Goal: Use online tool/utility: Utilize a website feature to perform a specific function

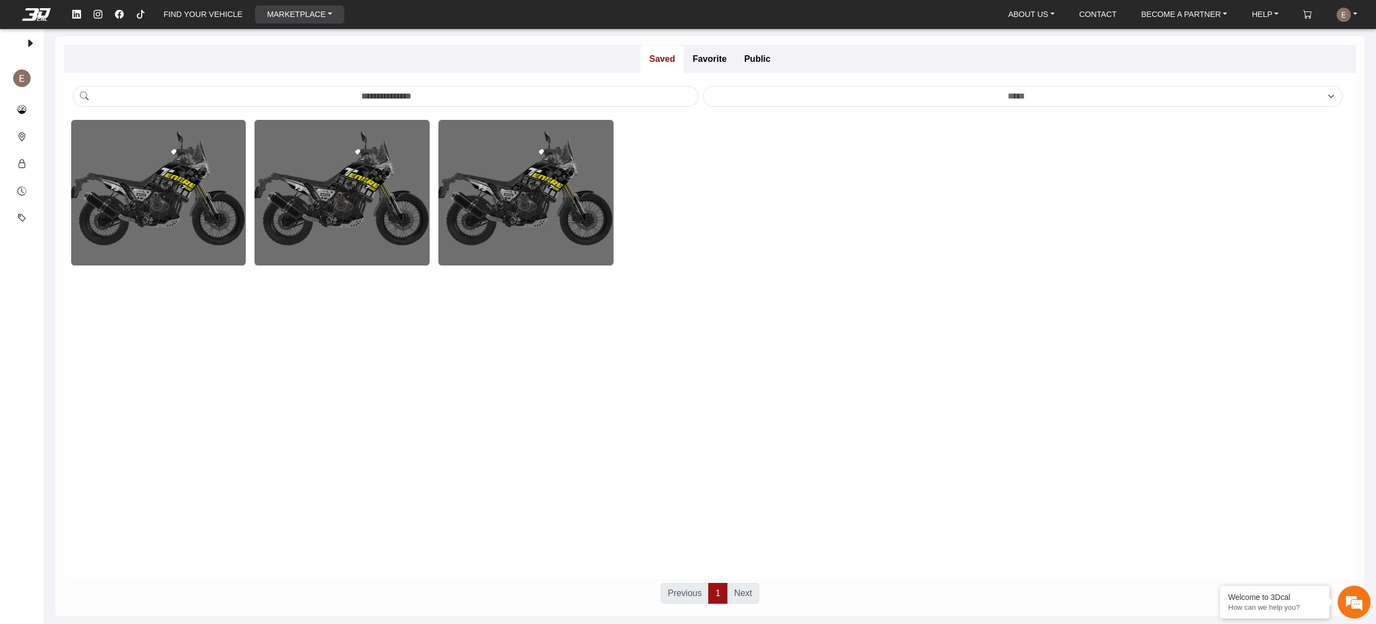
click at [272, 13] on link "MARKETPLACE" at bounding box center [300, 14] width 74 height 18
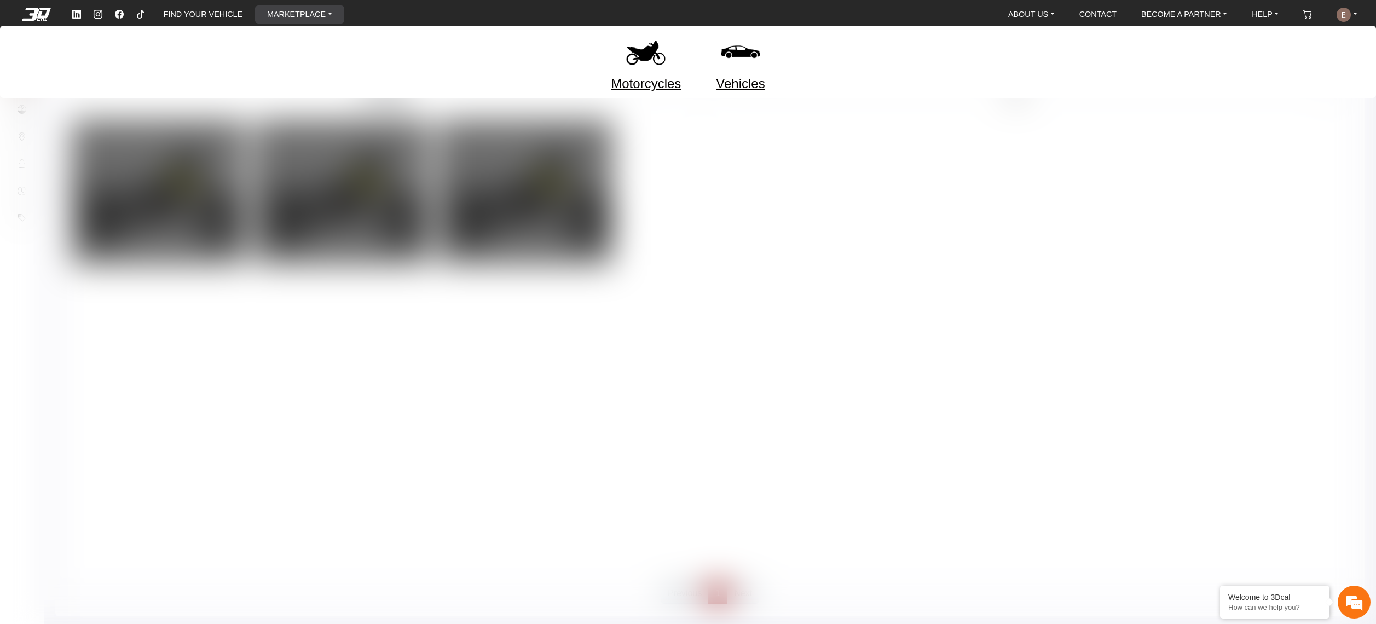
click at [645, 65] on img at bounding box center [646, 52] width 46 height 46
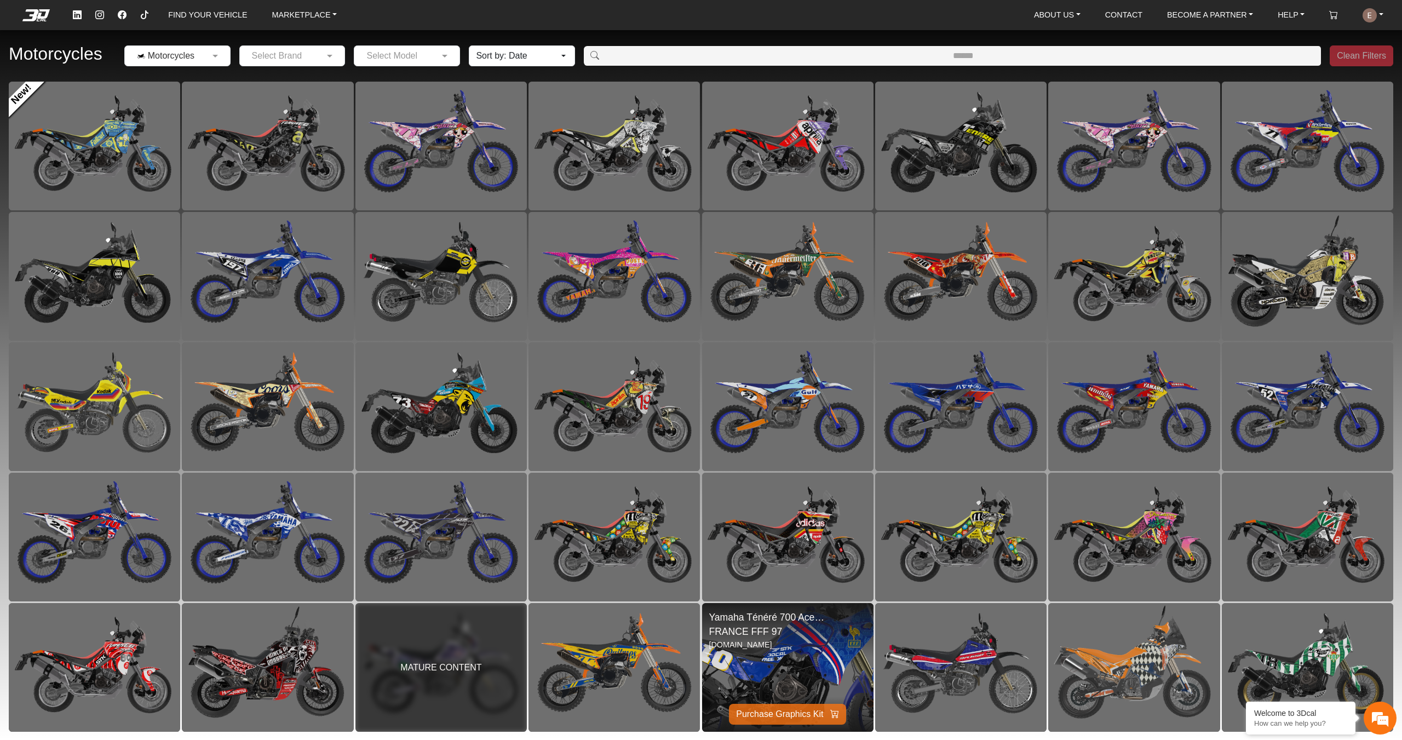
click at [774, 624] on img at bounding box center [787, 667] width 343 height 257
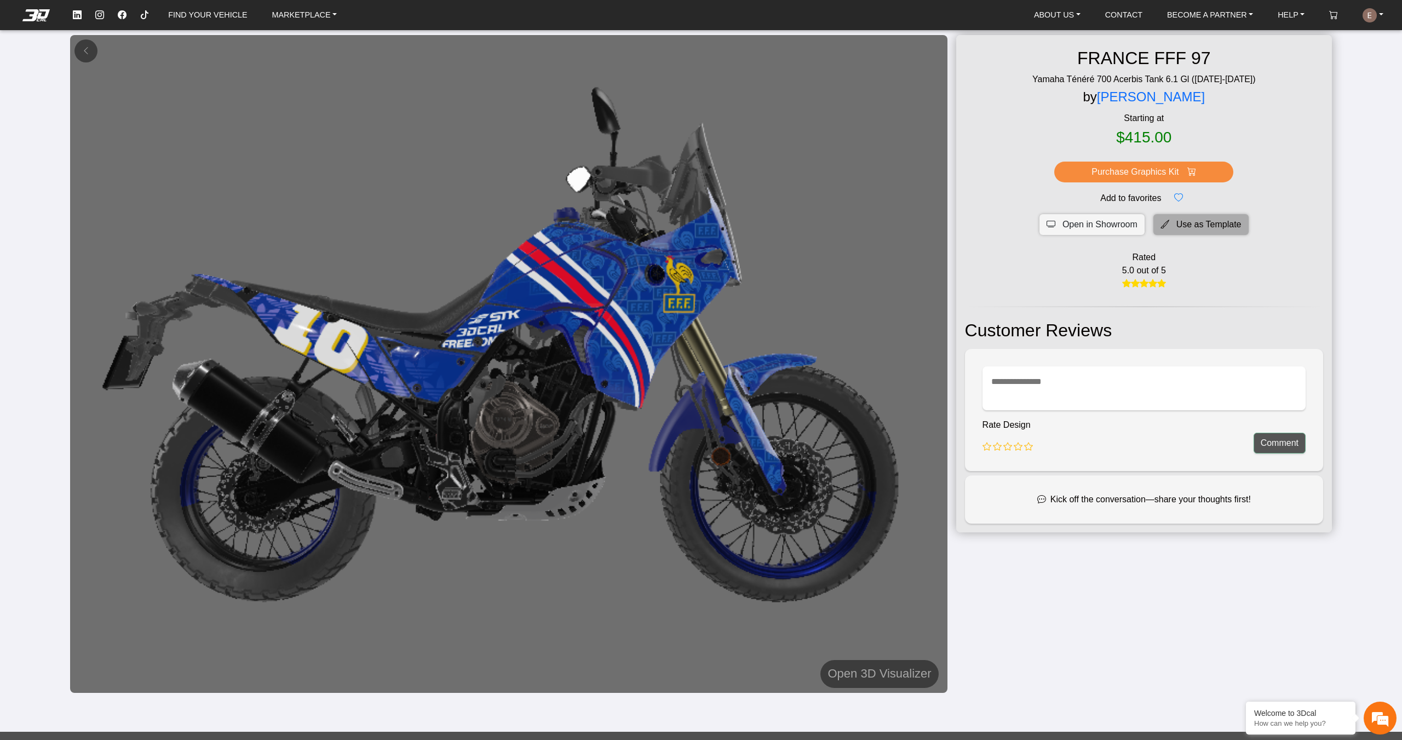
click at [1162, 228] on icon at bounding box center [1164, 224] width 9 height 13
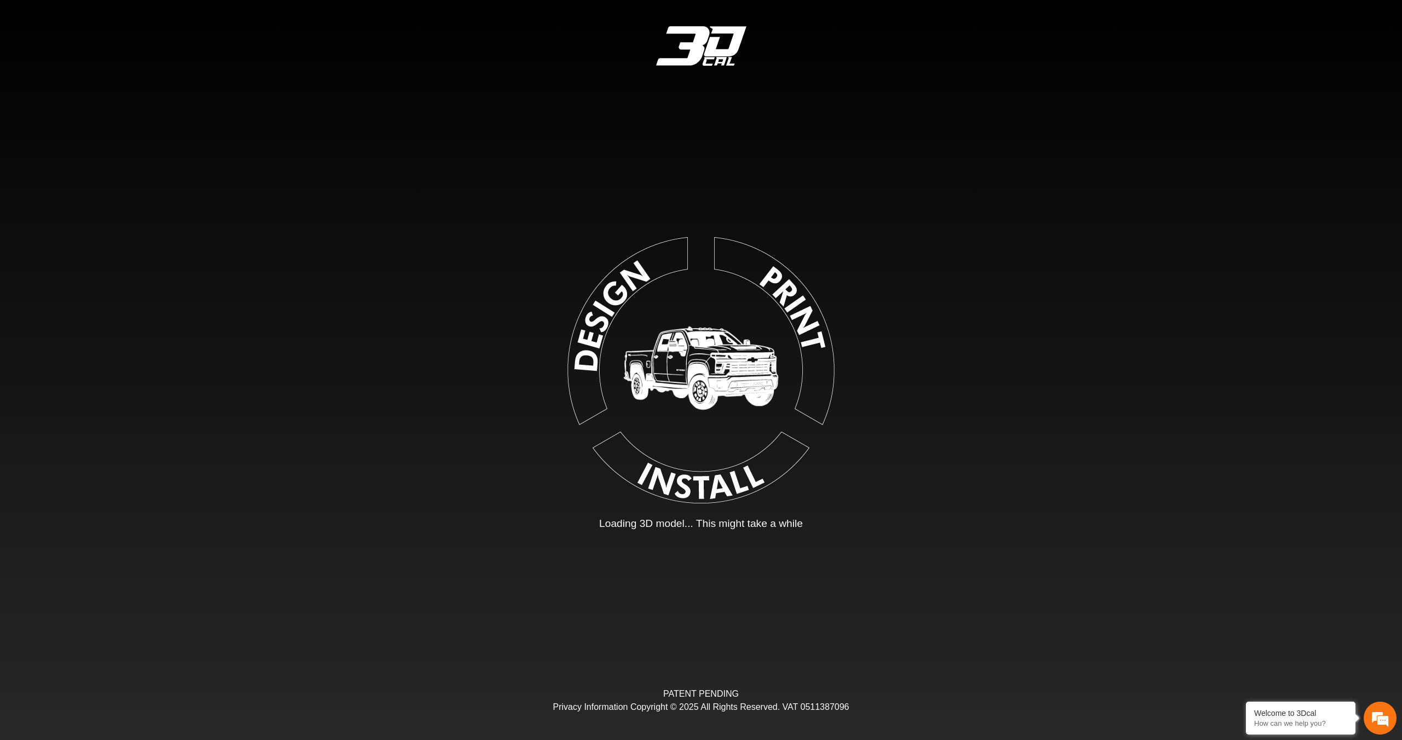
type input "*"
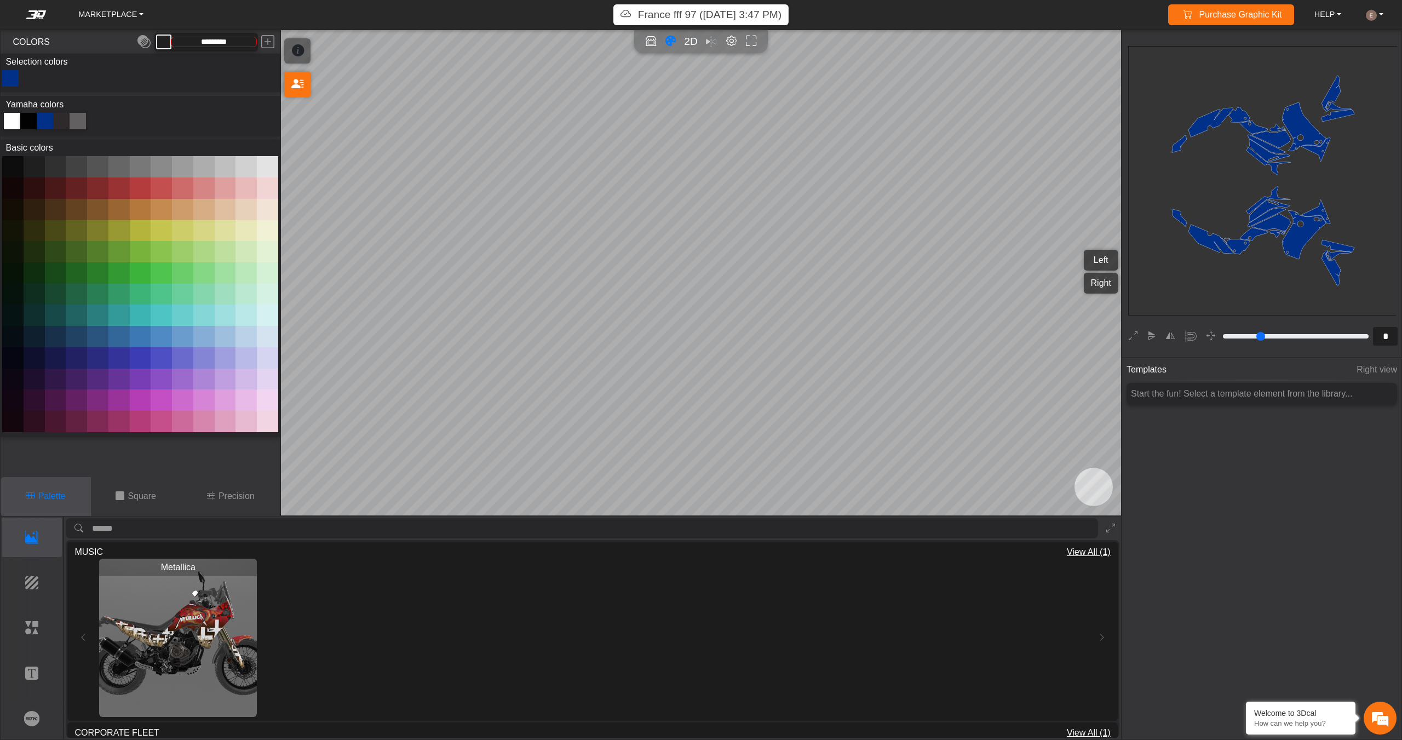
type input "*********"
click at [1232, 213] on icon "background_wire_template_bg decal_t700_left_fender decal_t700_right_fender text…" at bounding box center [1263, 181] width 808 height 808
click at [1106, 526] on icon at bounding box center [1110, 527] width 9 height 9
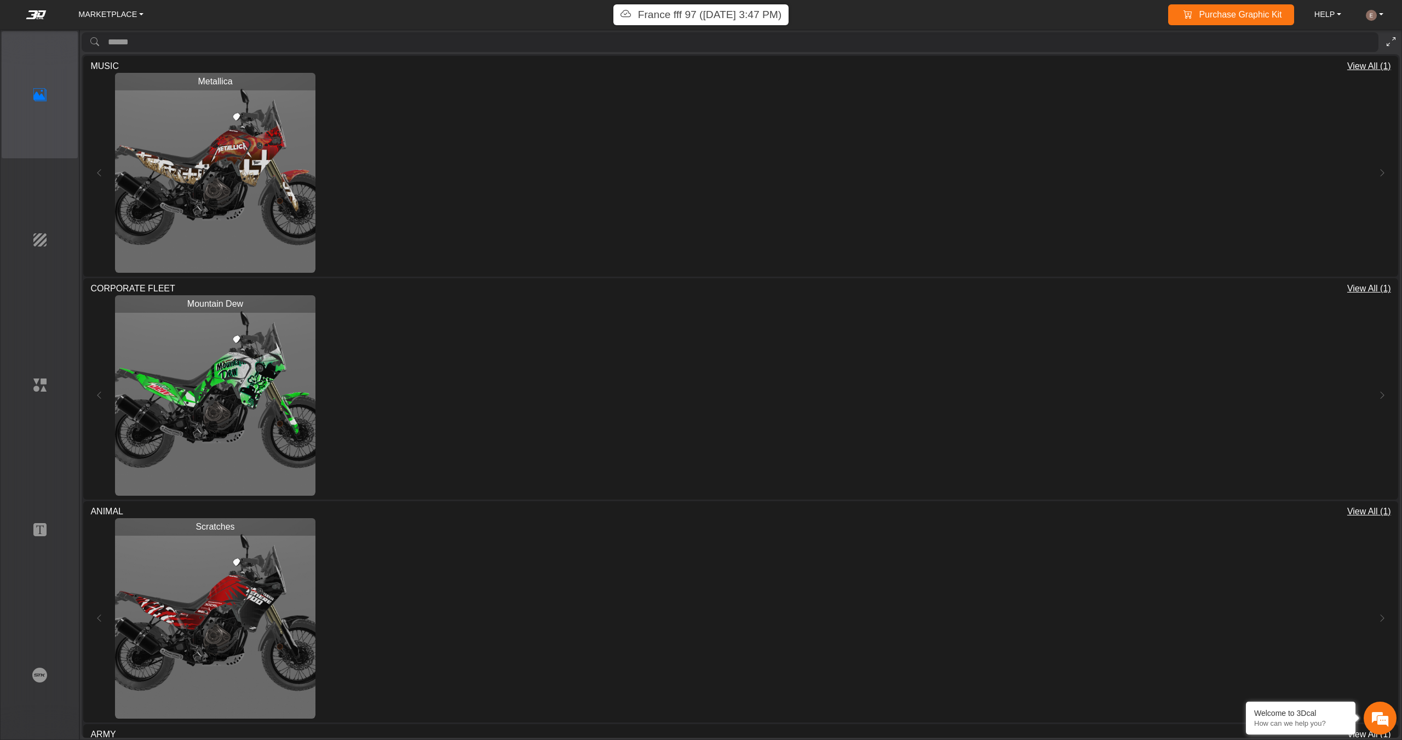
click at [1398, 40] on button at bounding box center [1391, 42] width 18 height 20
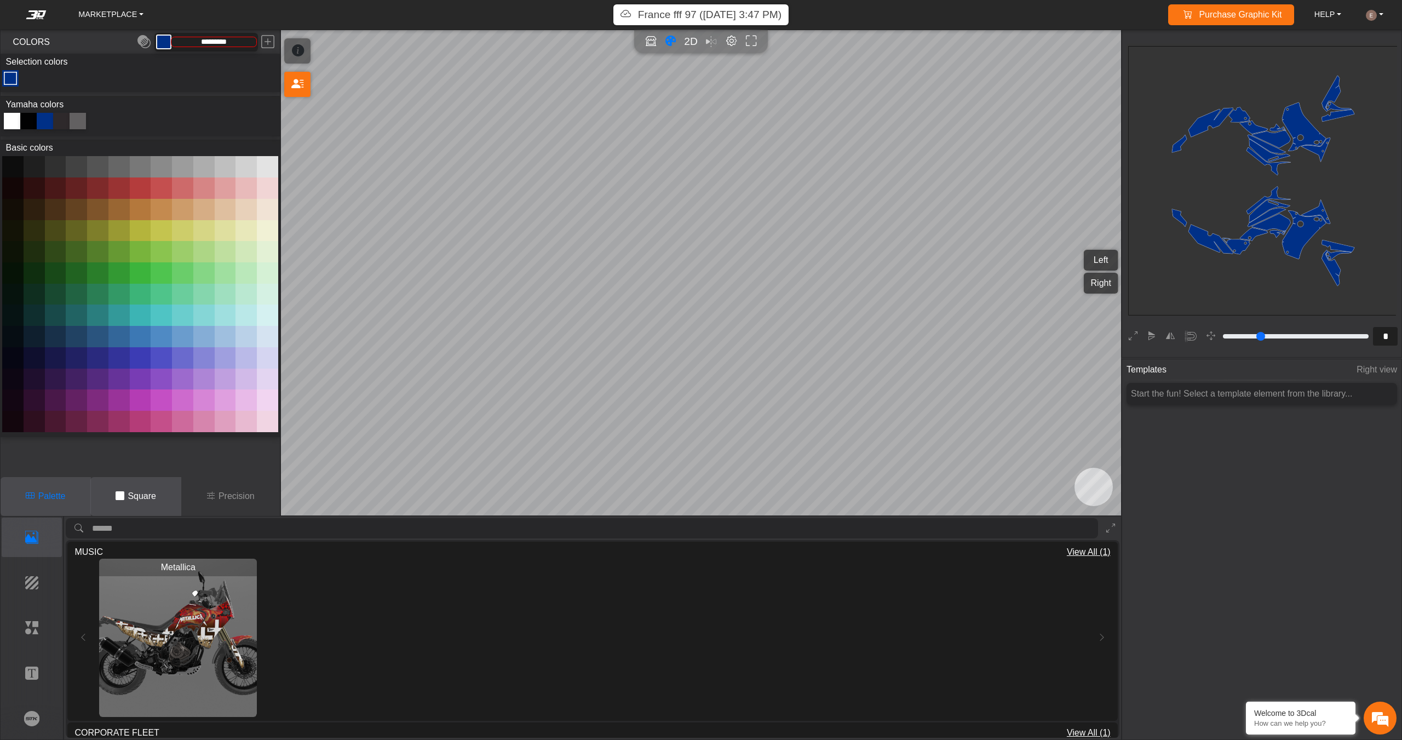
click at [136, 493] on p "Square" at bounding box center [142, 495] width 28 height 13
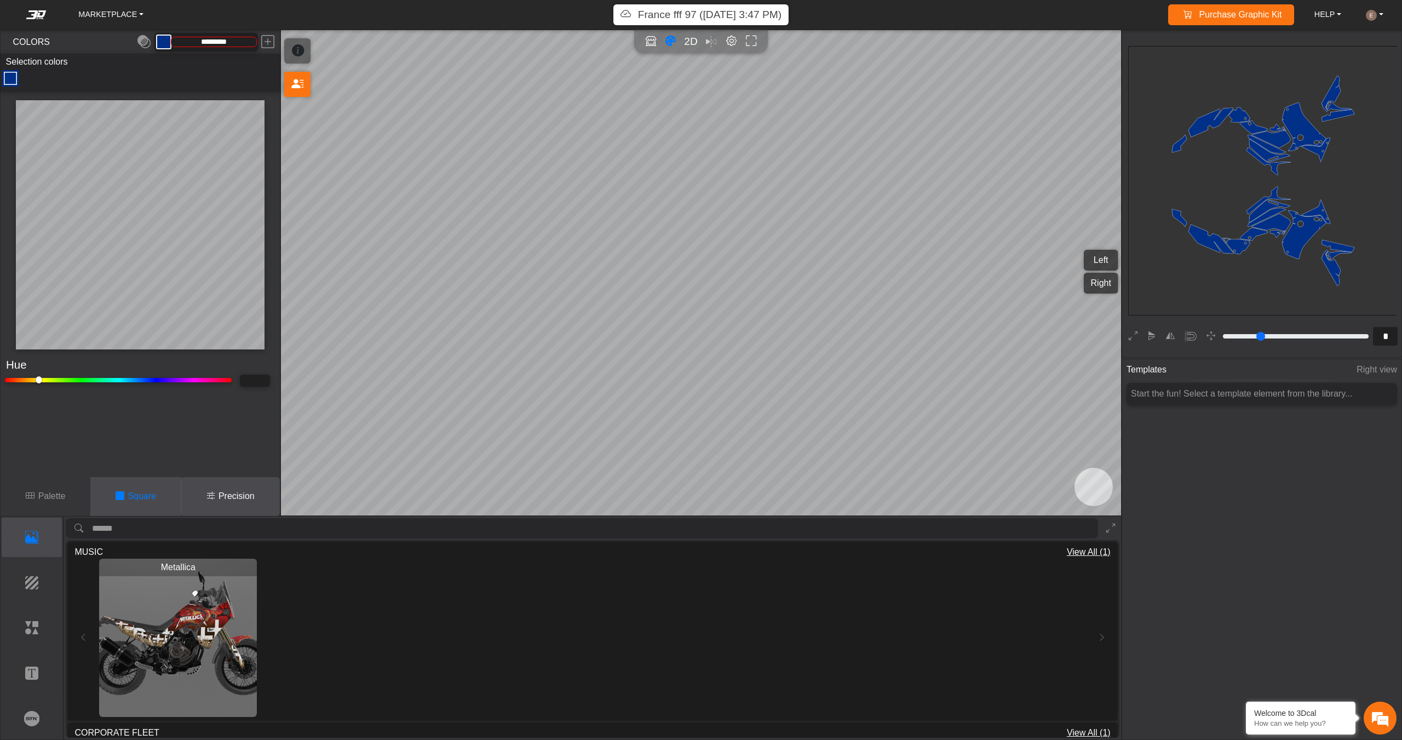
click at [208, 492] on icon at bounding box center [210, 495] width 9 height 13
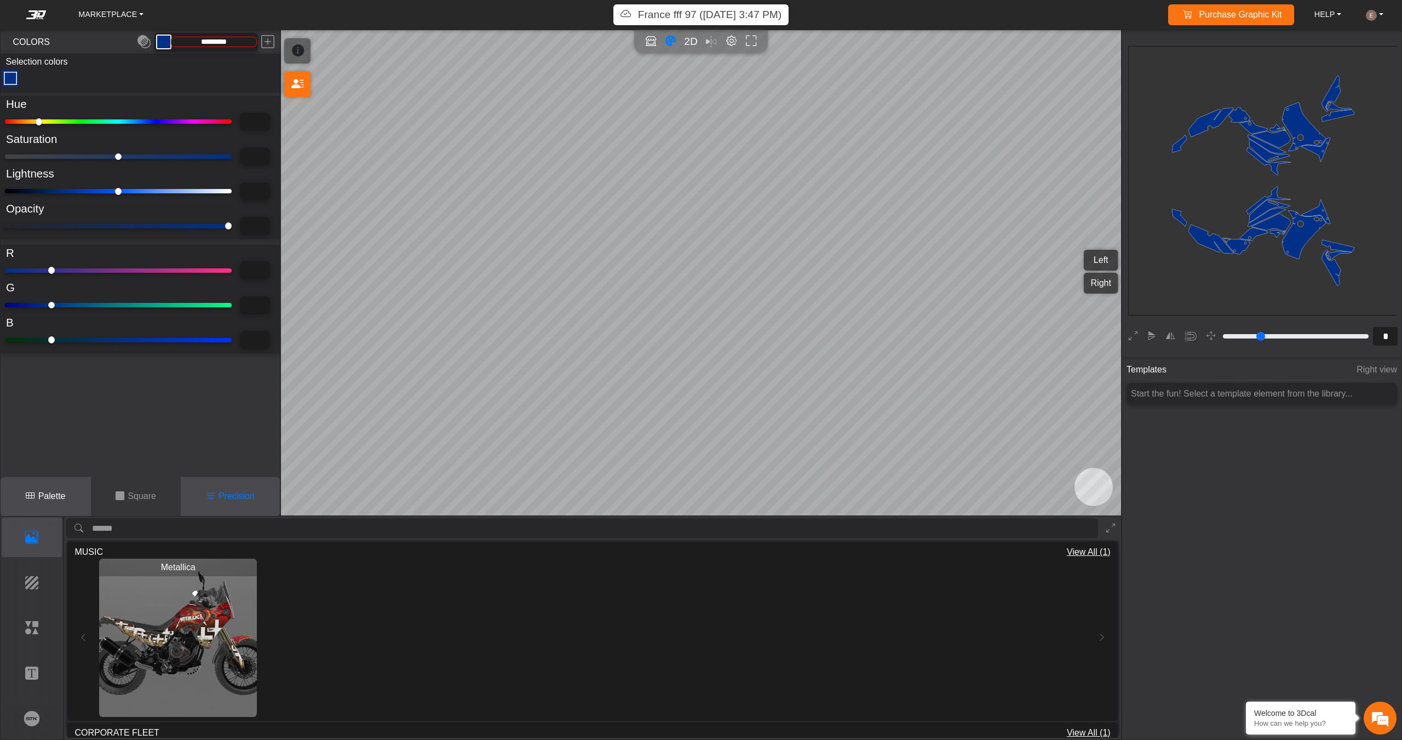
click at [40, 493] on p "Palette" at bounding box center [51, 495] width 27 height 13
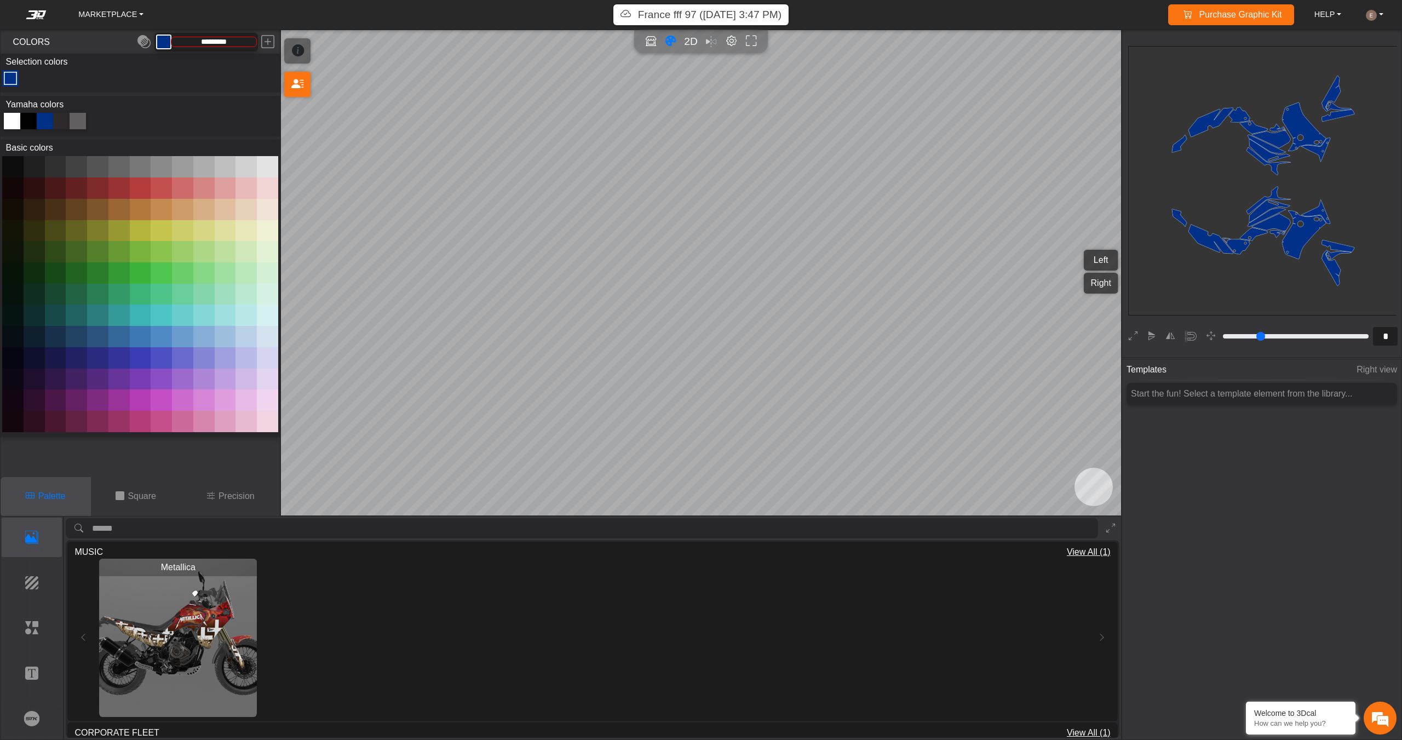
click at [299, 45] on icon at bounding box center [298, 51] width 12 height 19
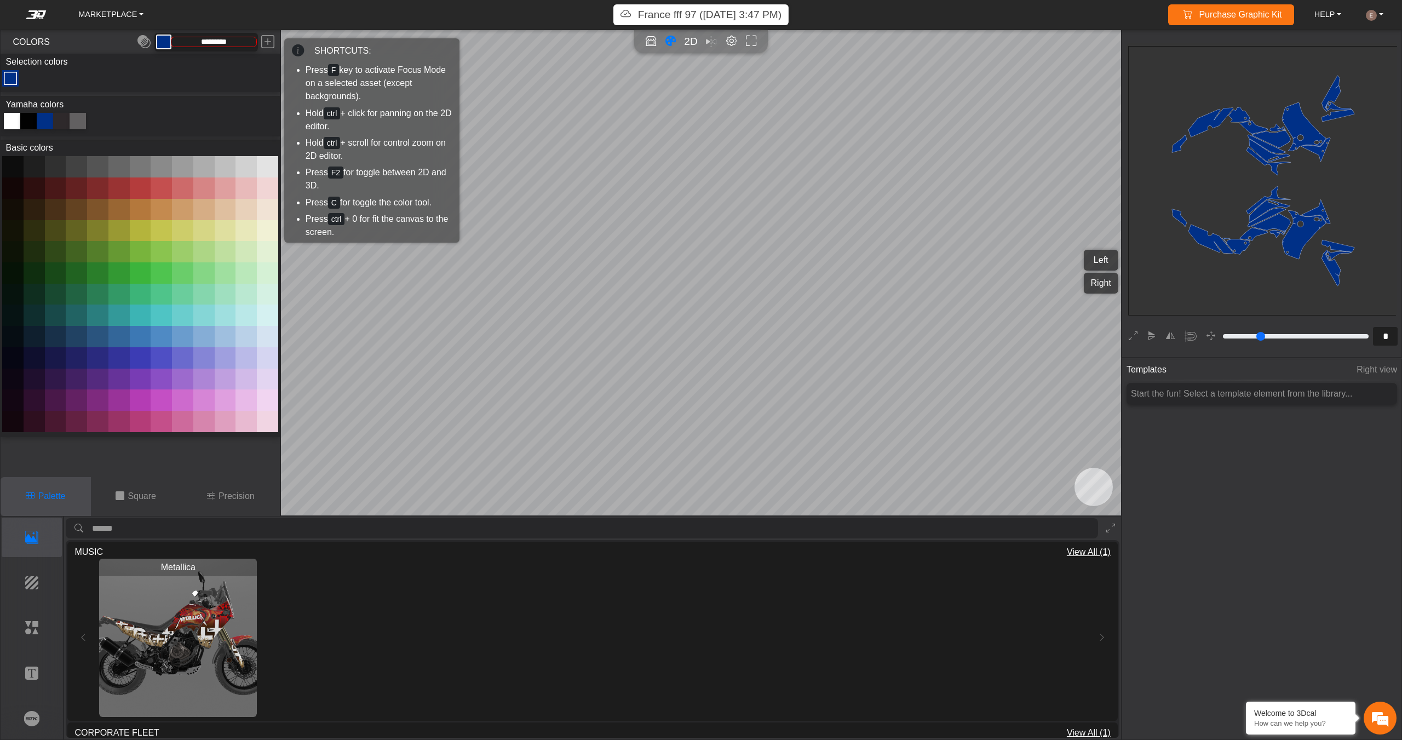
click at [297, 45] on icon at bounding box center [298, 51] width 12 height 19
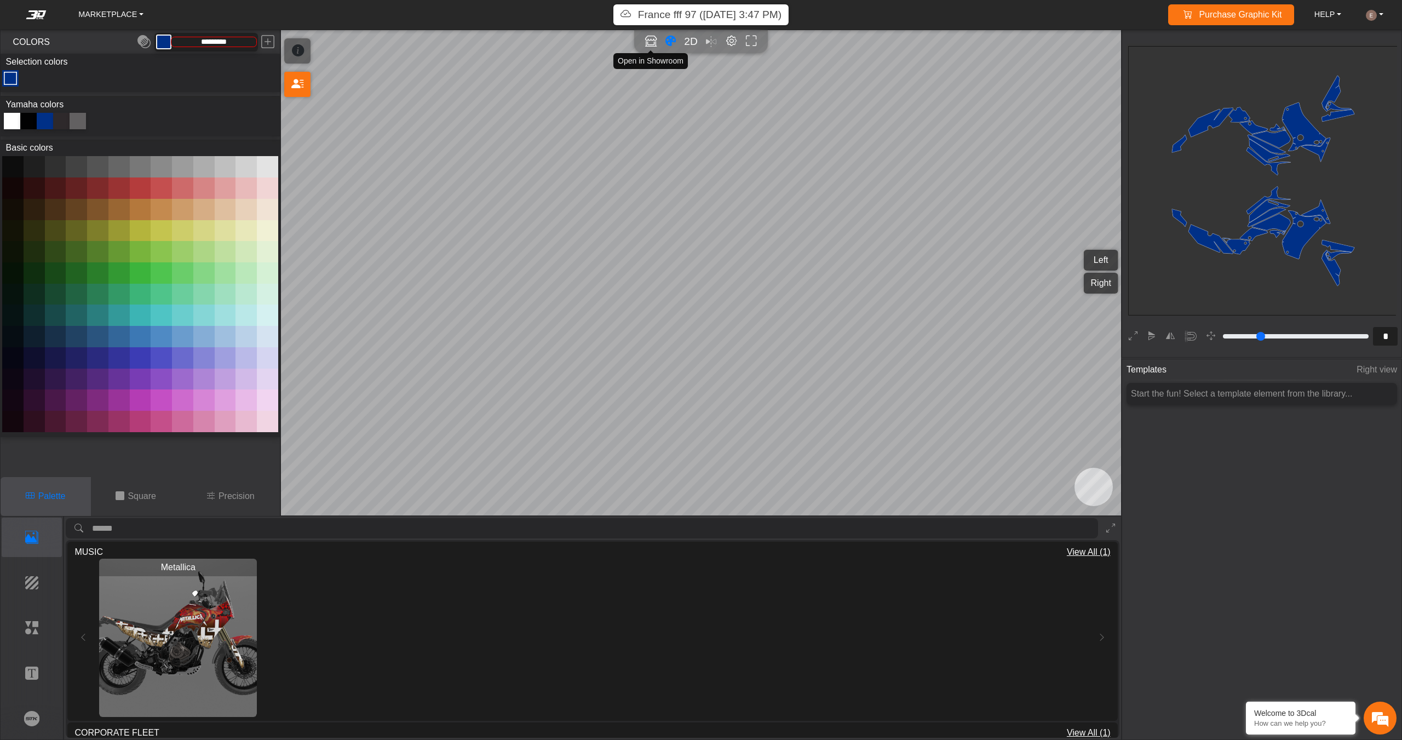
click at [656, 38] on icon "Open in Showroom" at bounding box center [650, 41] width 11 height 13
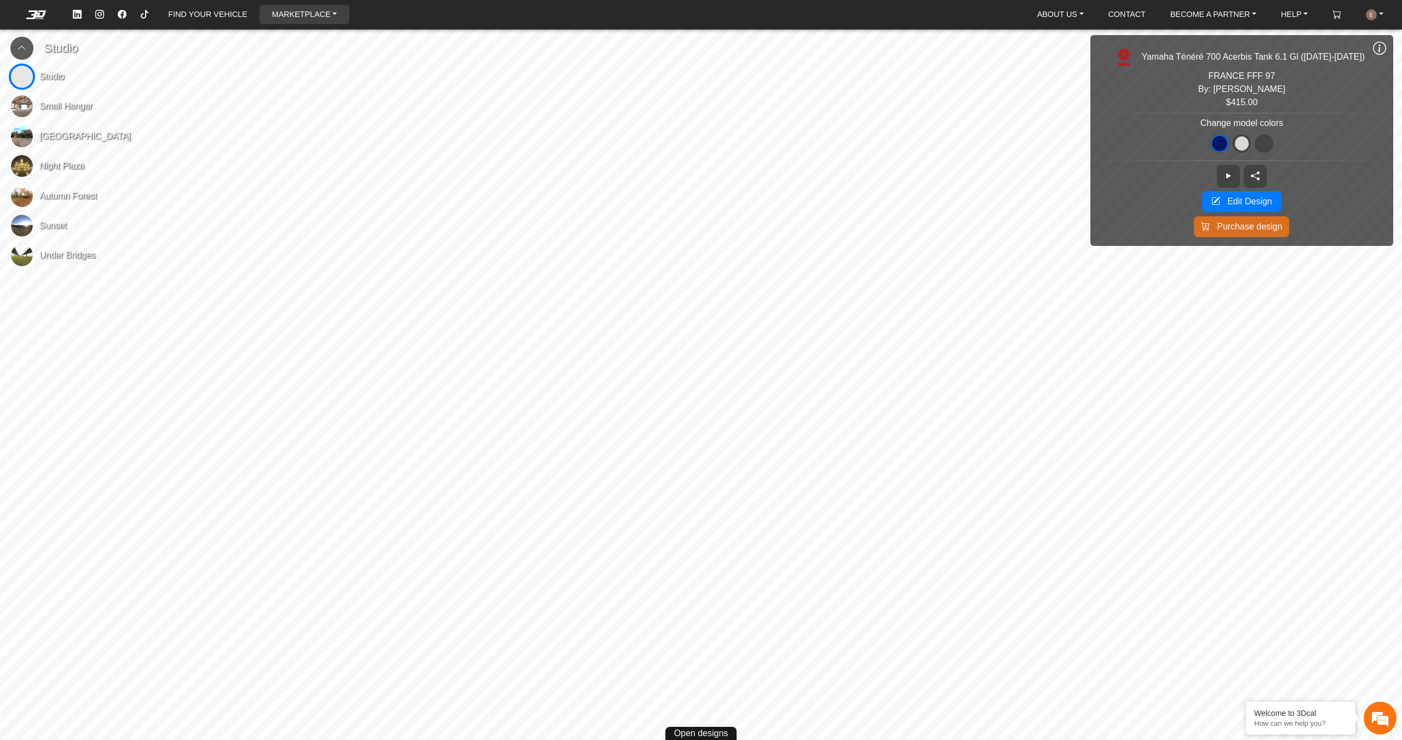
click at [296, 16] on link "MARKETPLACE" at bounding box center [304, 14] width 74 height 19
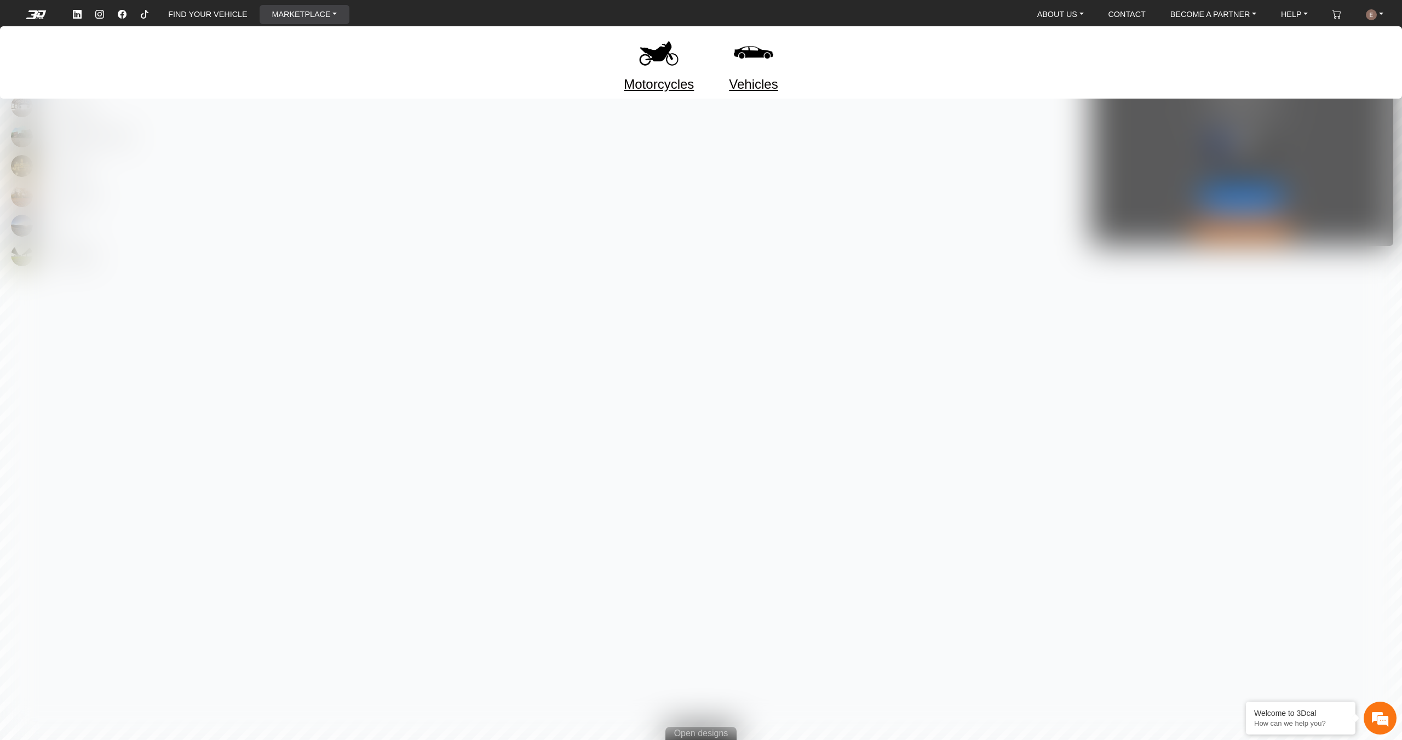
click at [654, 51] on img at bounding box center [659, 53] width 46 height 46
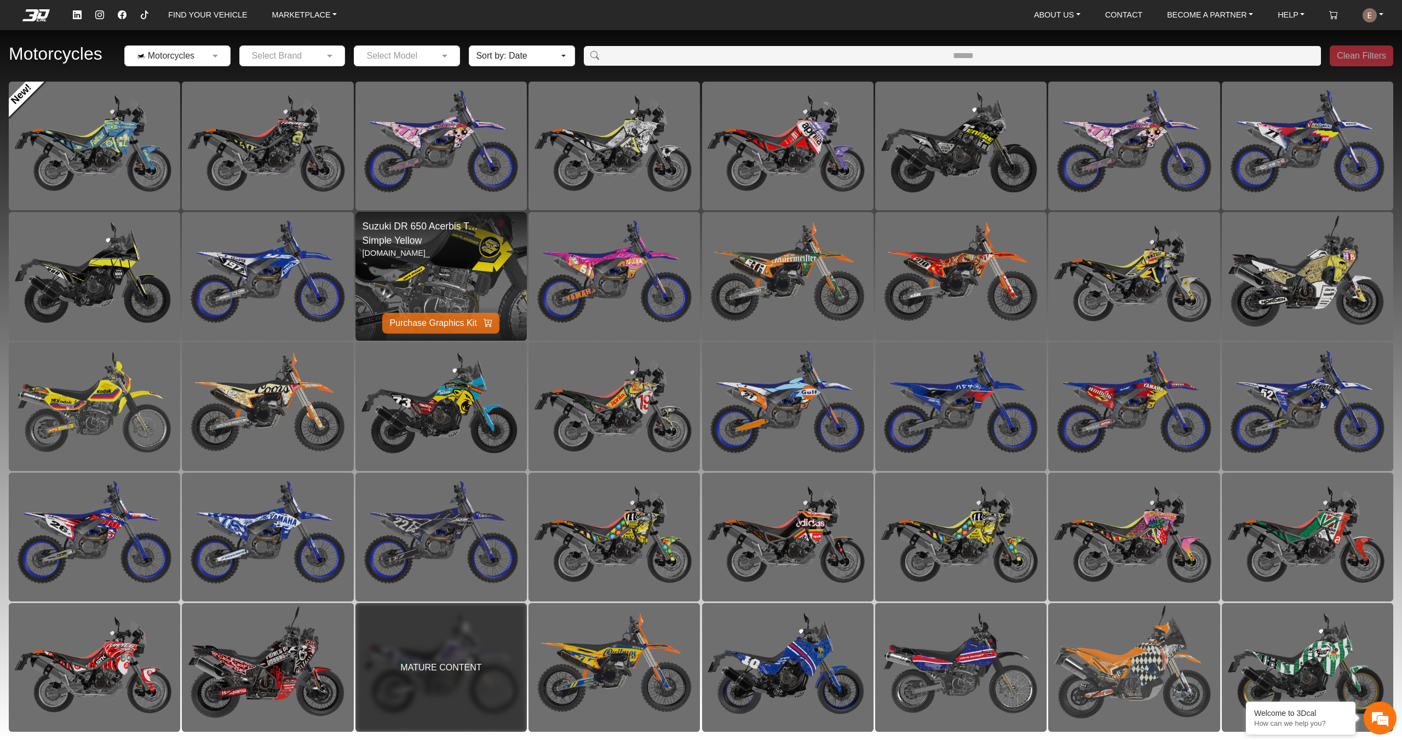
click at [438, 256] on img at bounding box center [440, 275] width 343 height 257
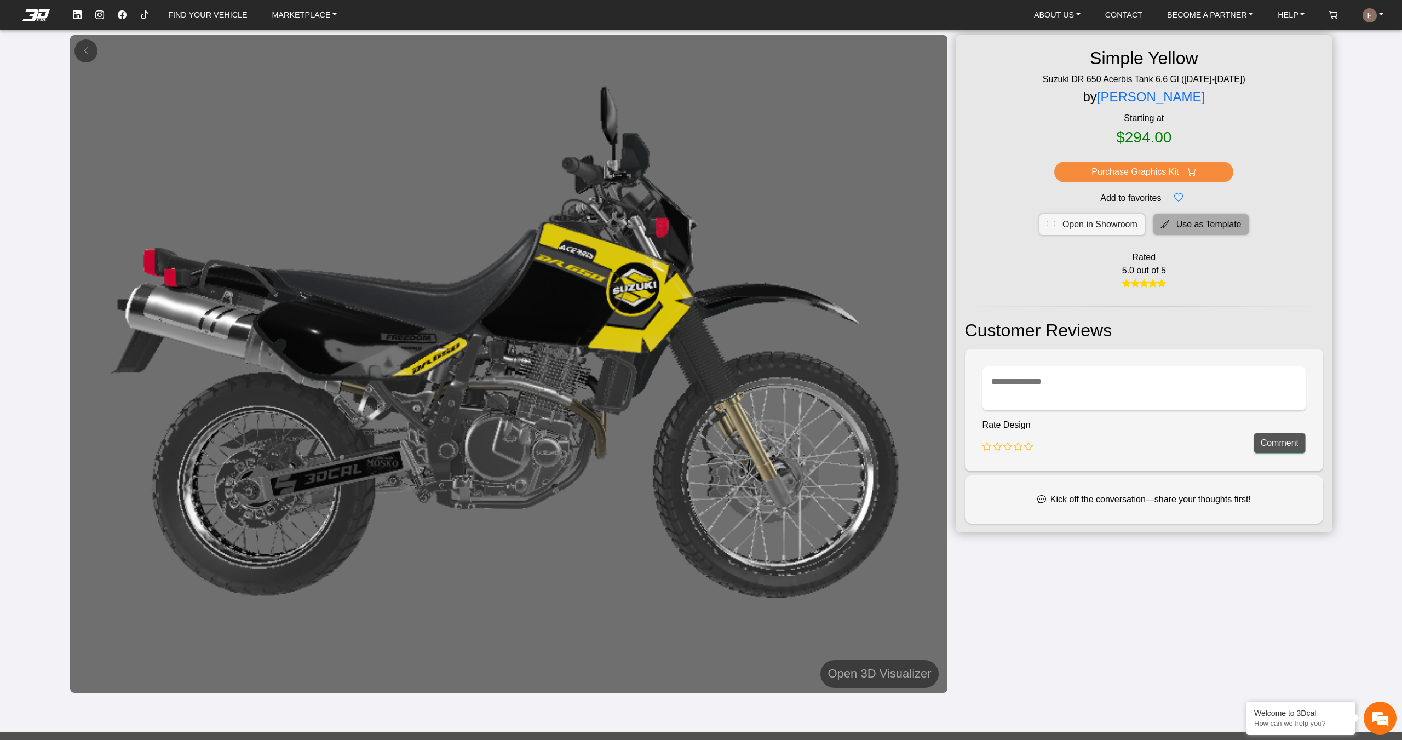
click at [1203, 222] on span "Use as Template" at bounding box center [1208, 224] width 65 height 13
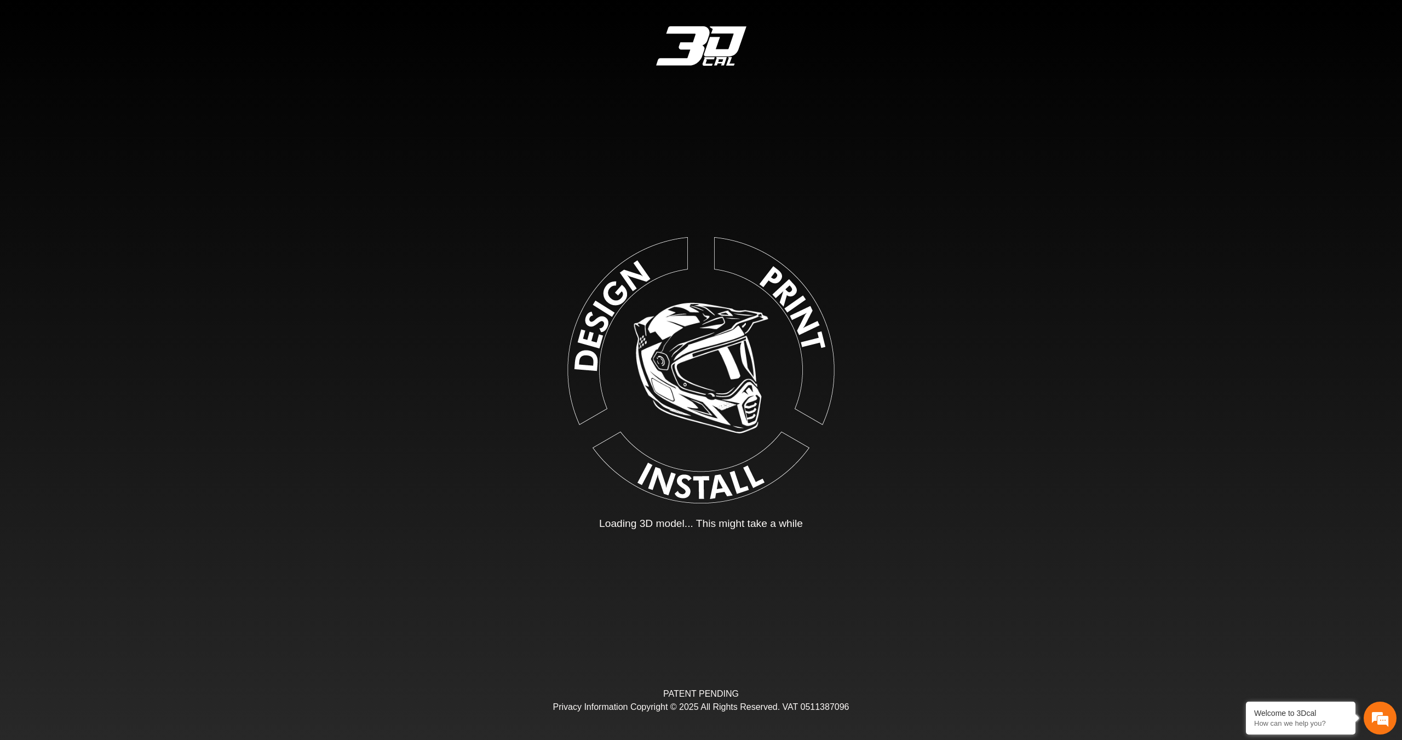
click at [1176, 227] on div "Loading... Loading 3D model... This might take a while PATENT PENDING Privacy I…" at bounding box center [701, 370] width 1402 height 740
type input "*"
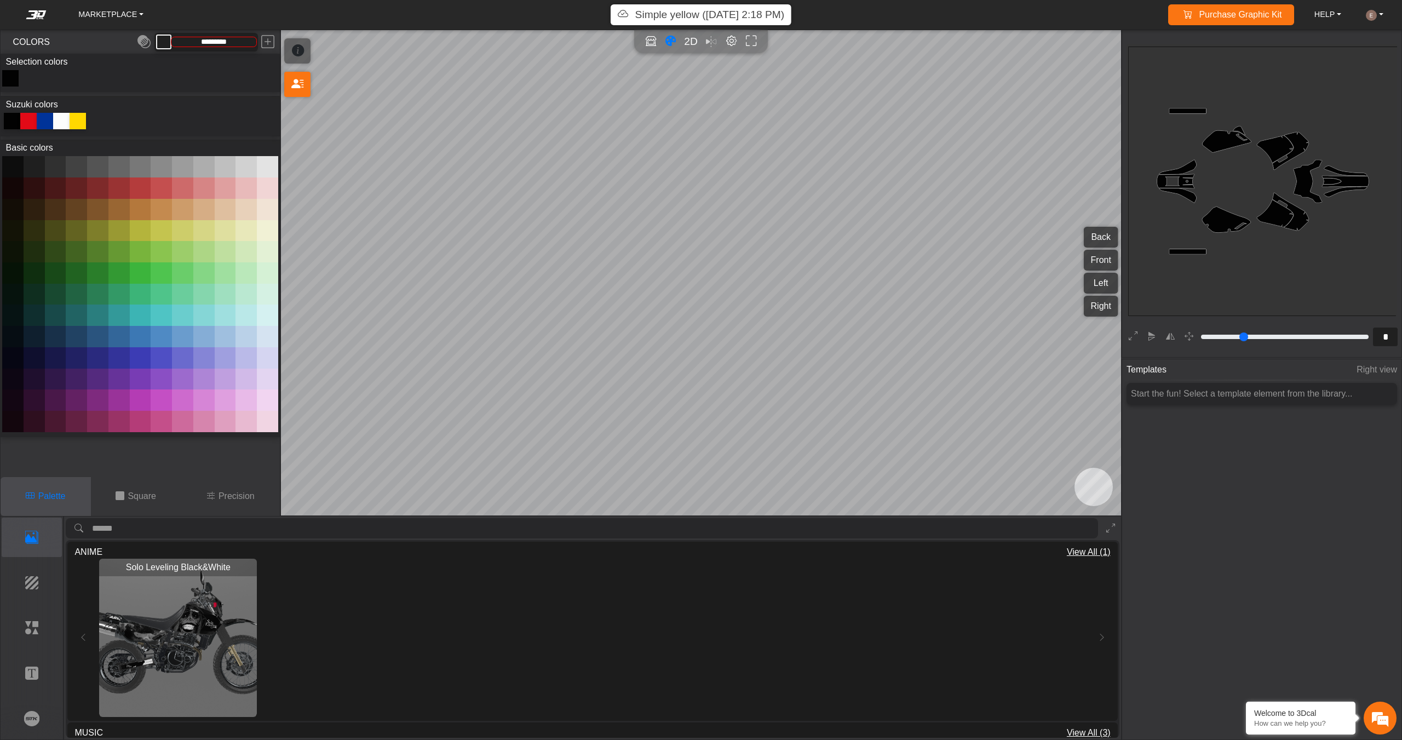
type input "*******"
click at [649, 39] on icon "Open in Showroom" at bounding box center [650, 41] width 11 height 13
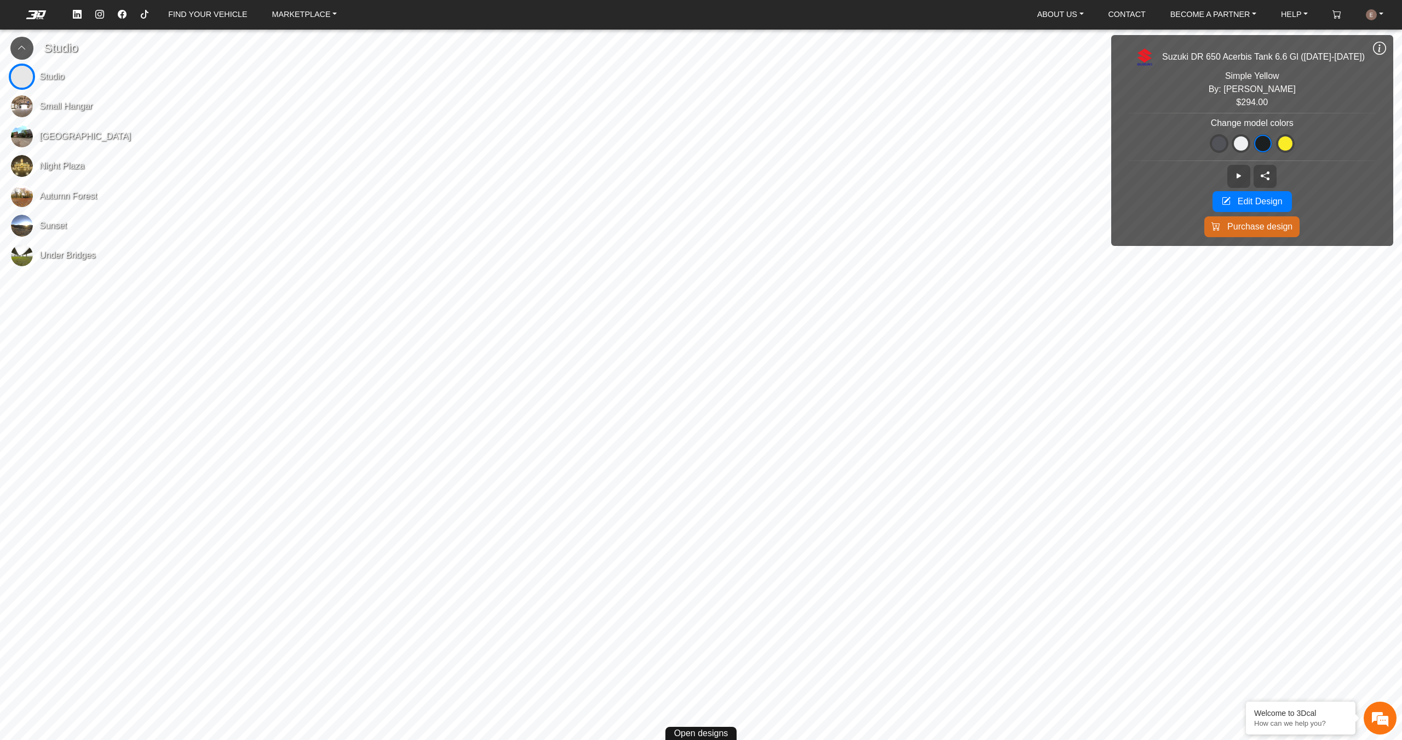
click at [1380, 47] on icon at bounding box center [1379, 48] width 13 height 15
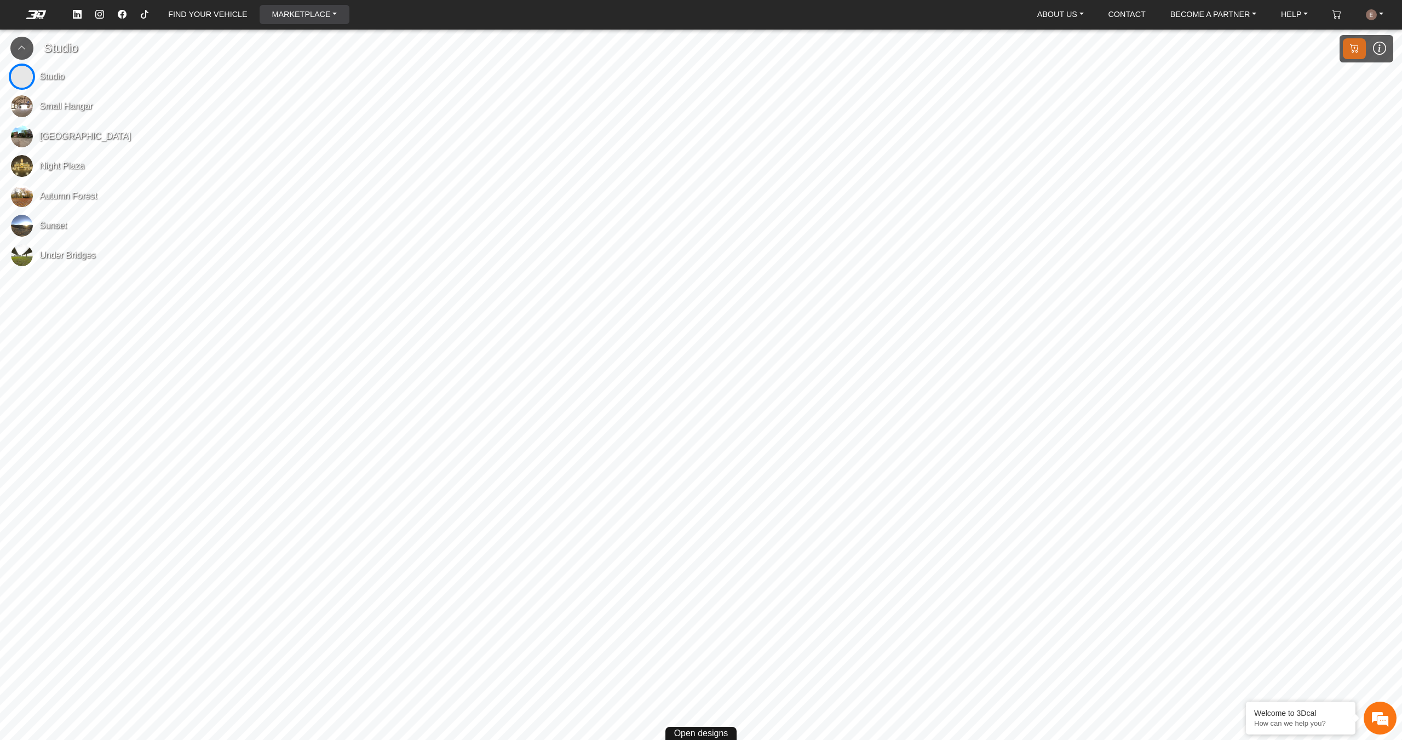
click at [308, 18] on link "MARKETPLACE" at bounding box center [304, 14] width 74 height 19
